Goal: Use online tool/utility: Utilize a website feature to perform a specific function

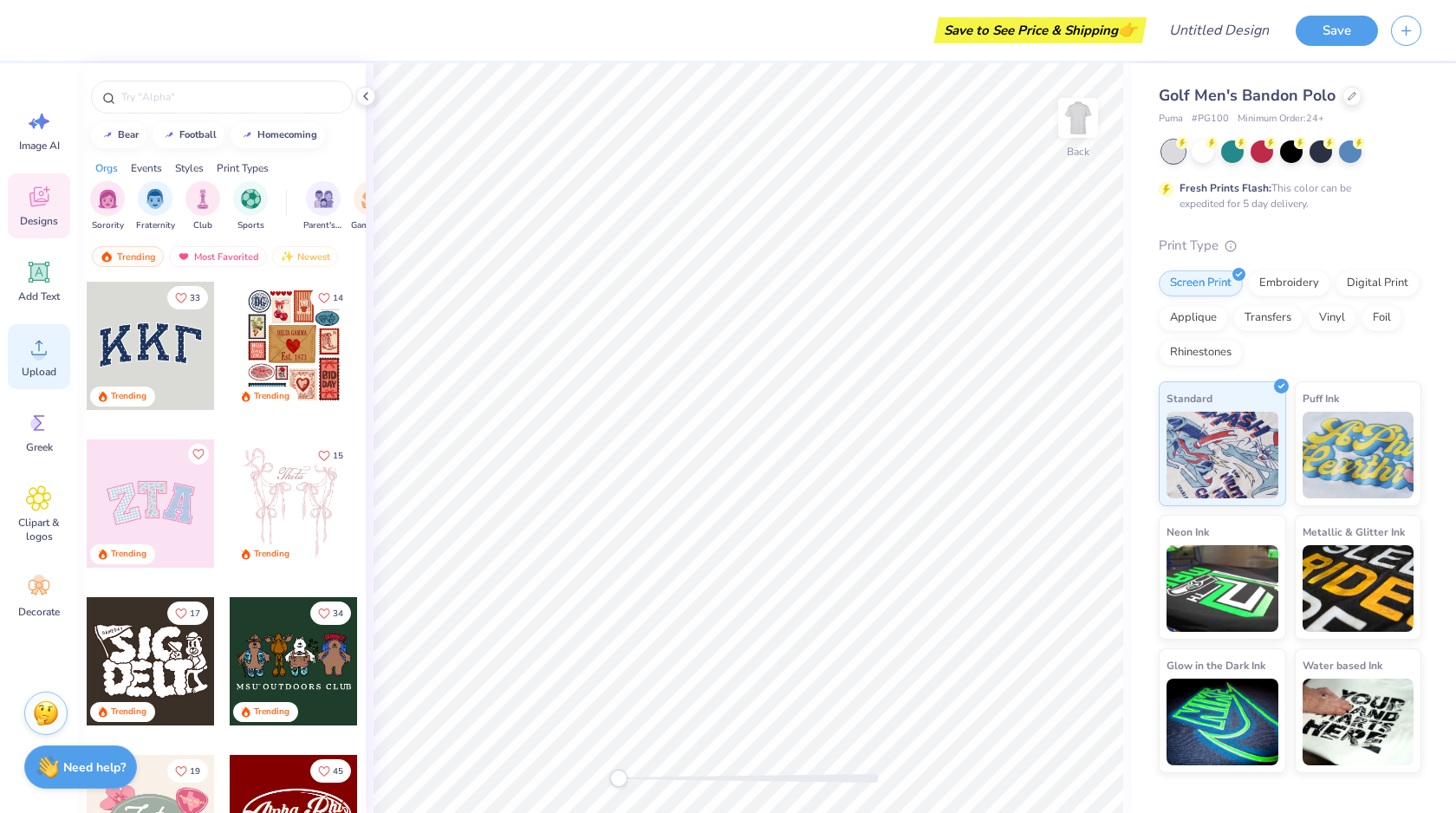
click at [45, 345] on icon at bounding box center [38, 347] width 26 height 26
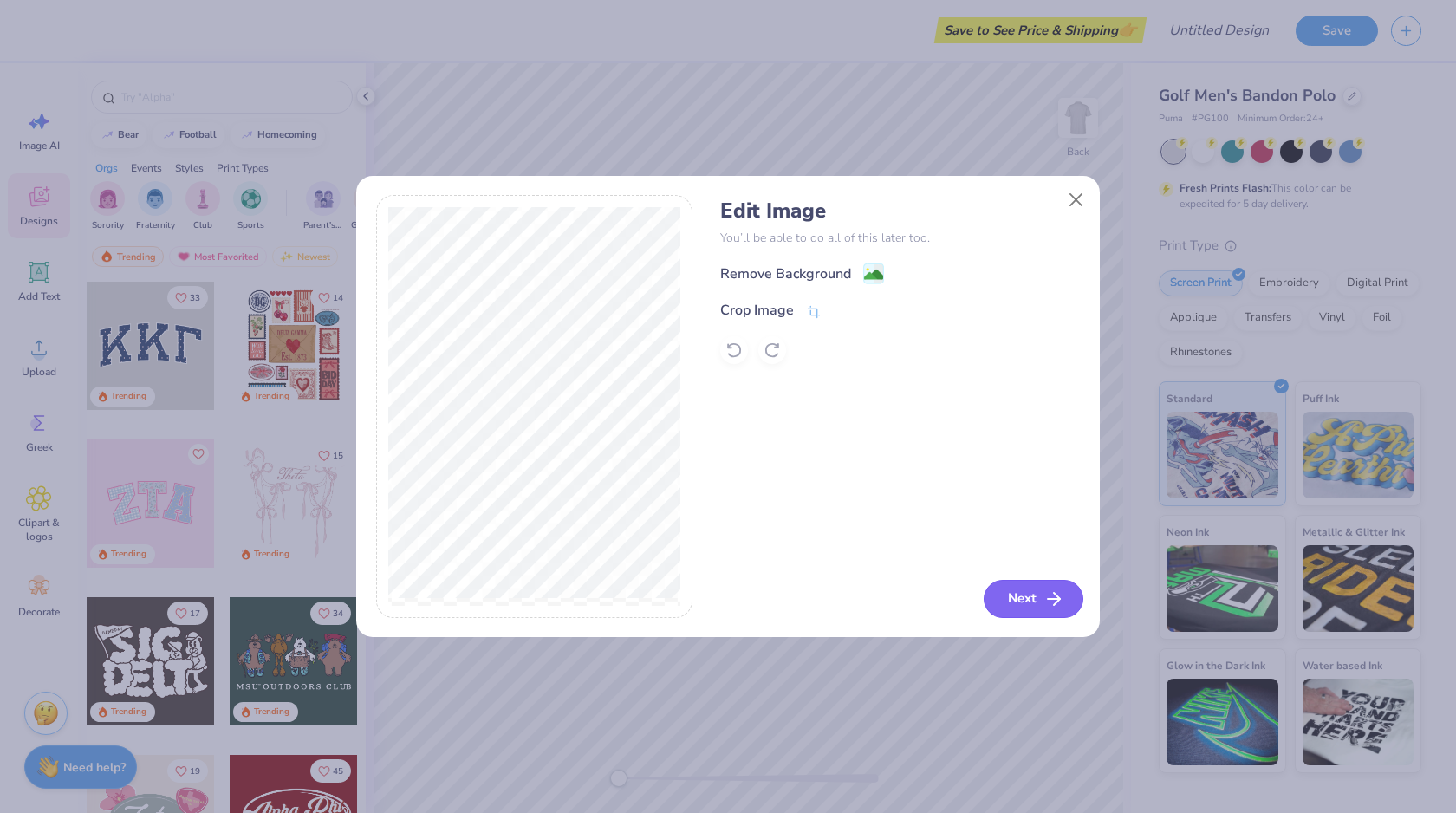
click at [1032, 592] on button "Next" at bounding box center [1033, 598] width 100 height 38
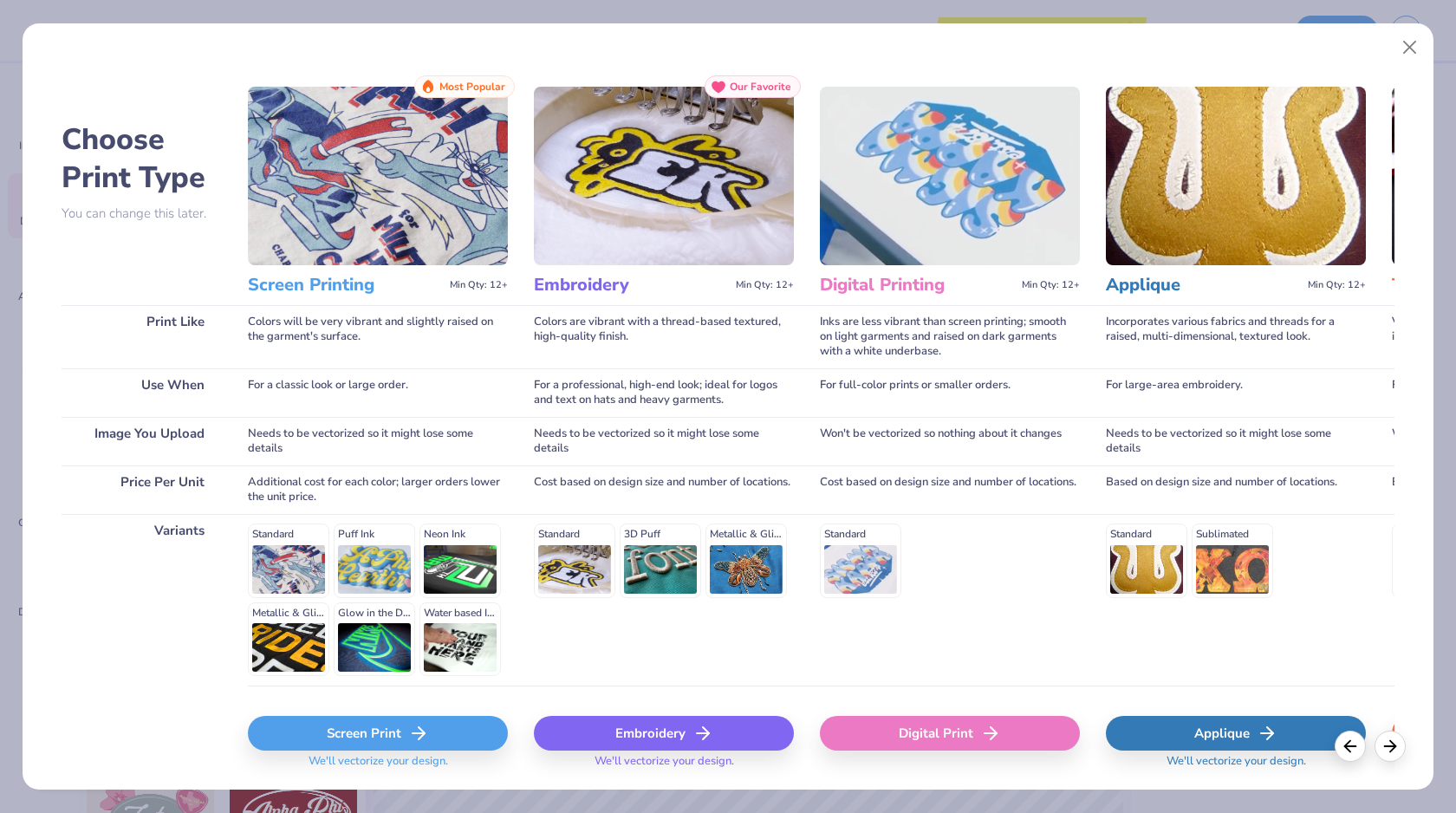
click at [637, 729] on div "Embroidery" at bounding box center [664, 733] width 260 height 35
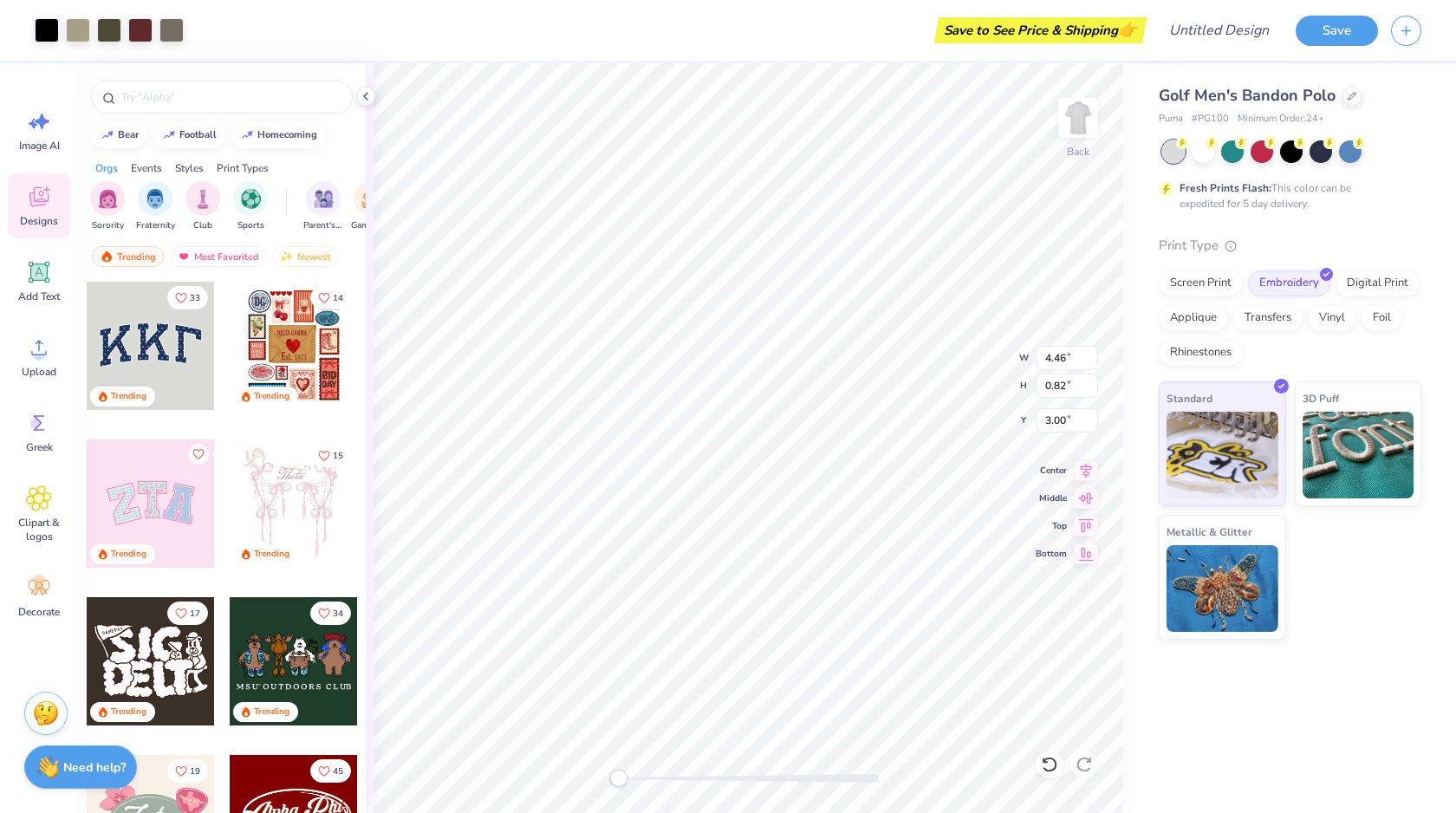
type input "4.46"
type input "0.82"
type input "3.00"
